Goal: Task Accomplishment & Management: Manage account settings

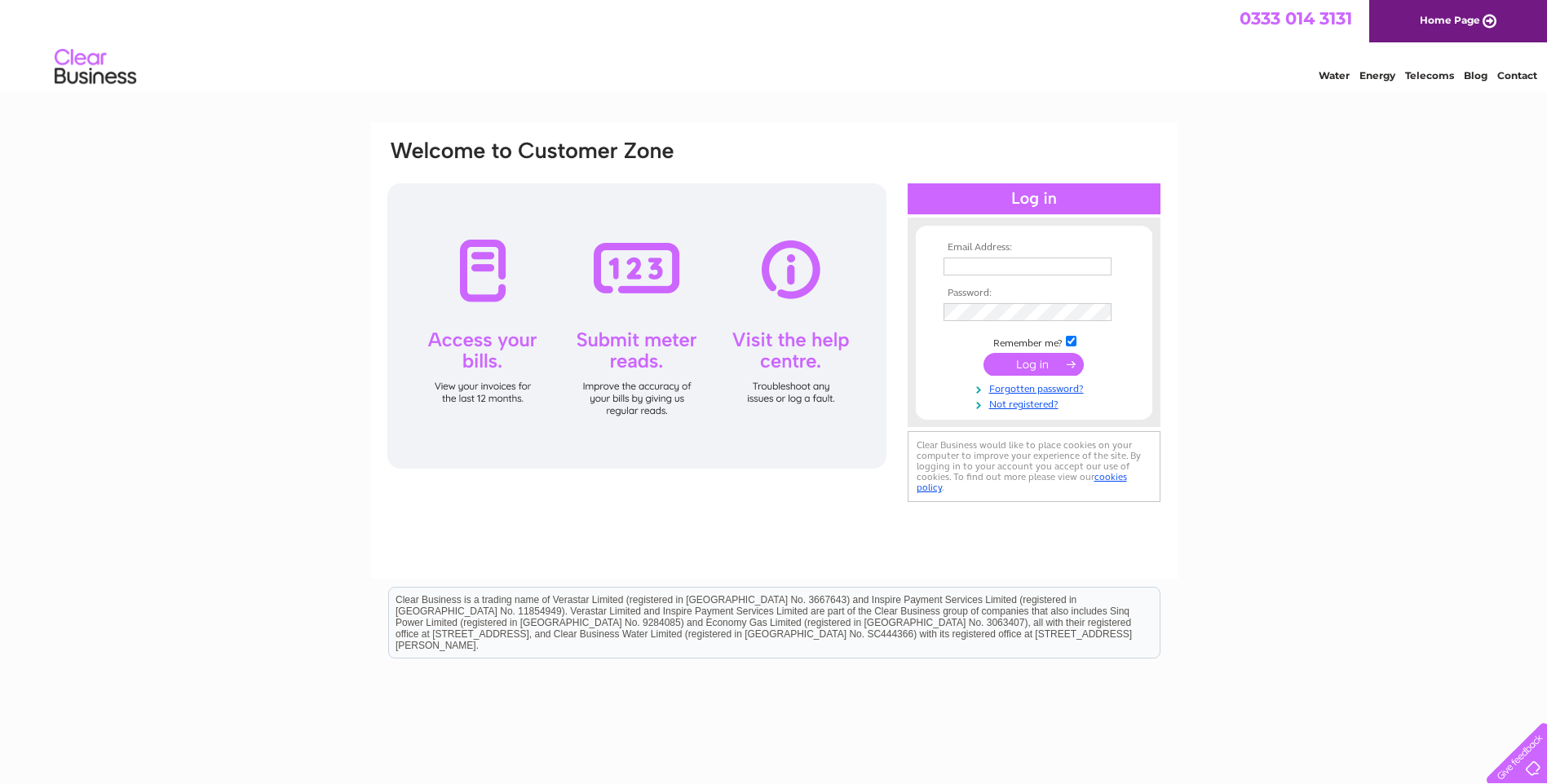
type input "[EMAIL_ADDRESS][DOMAIN_NAME]"
click at [1034, 356] on input "submit" at bounding box center [1033, 364] width 101 height 23
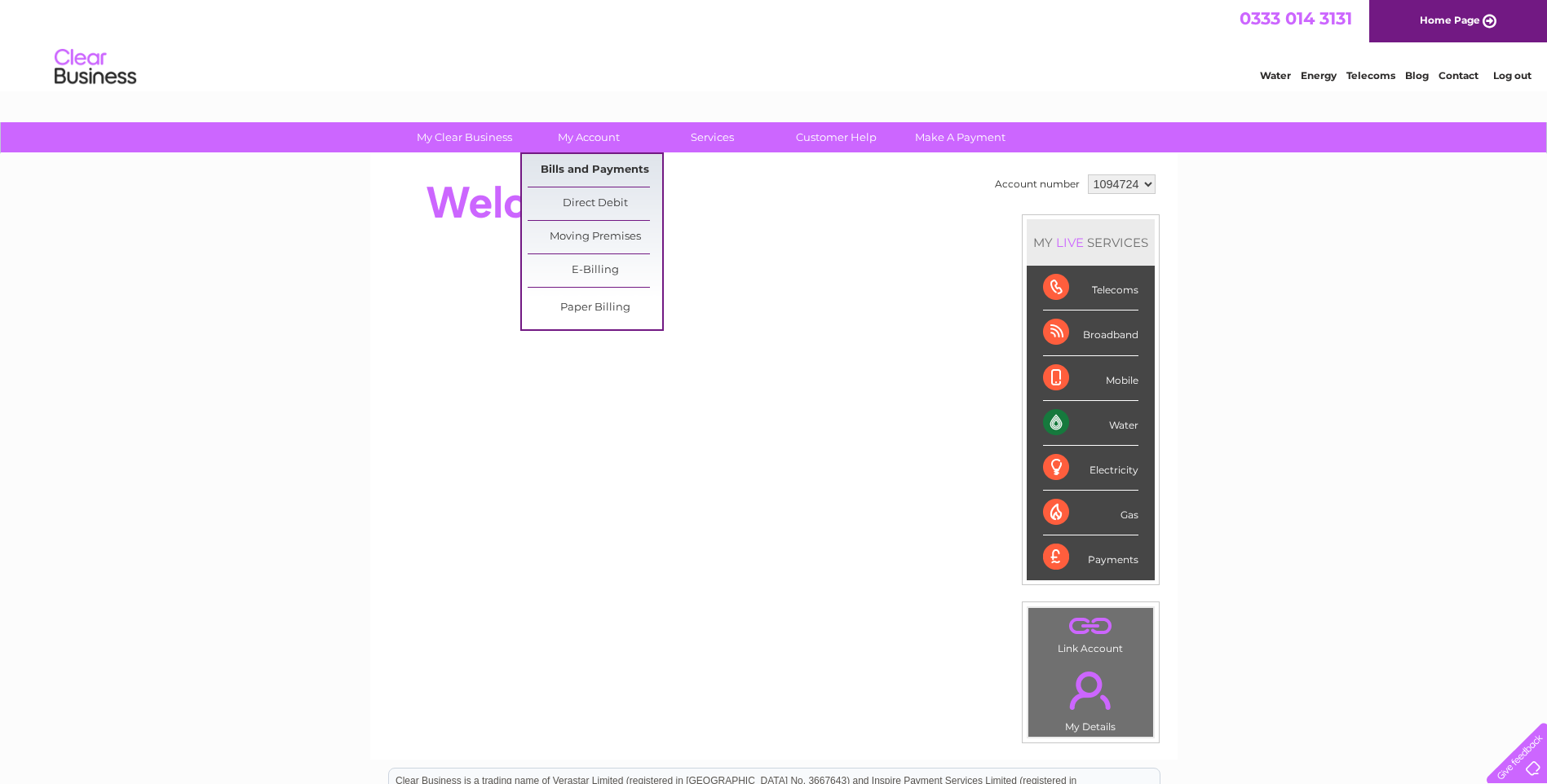
click at [578, 173] on link "Bills and Payments" at bounding box center [594, 170] width 134 height 33
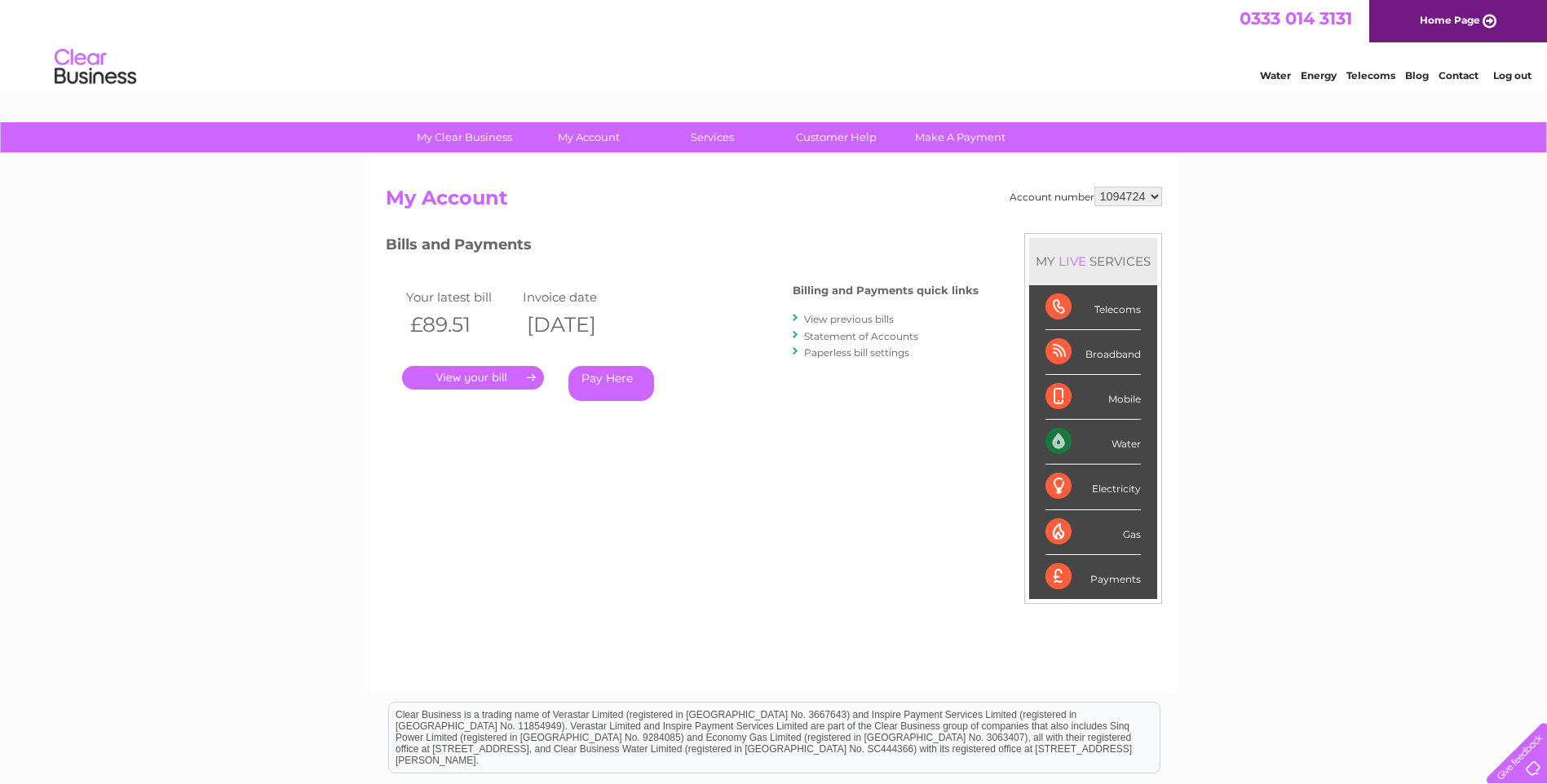
click at [498, 377] on link "." at bounding box center [473, 378] width 142 height 24
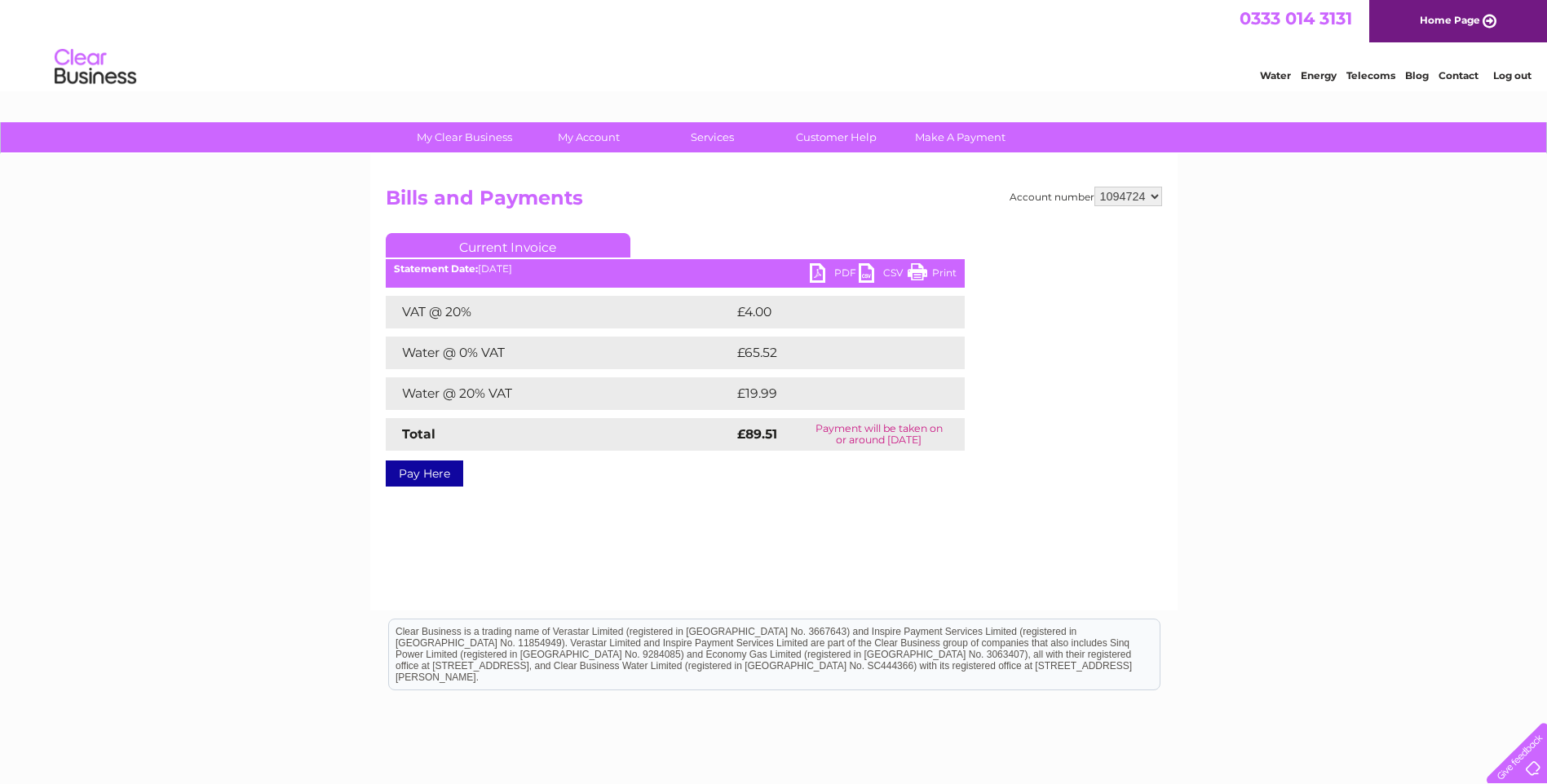
click at [831, 271] on link "PDF" at bounding box center [833, 276] width 49 height 24
